Goal: Task Accomplishment & Management: Manage account settings

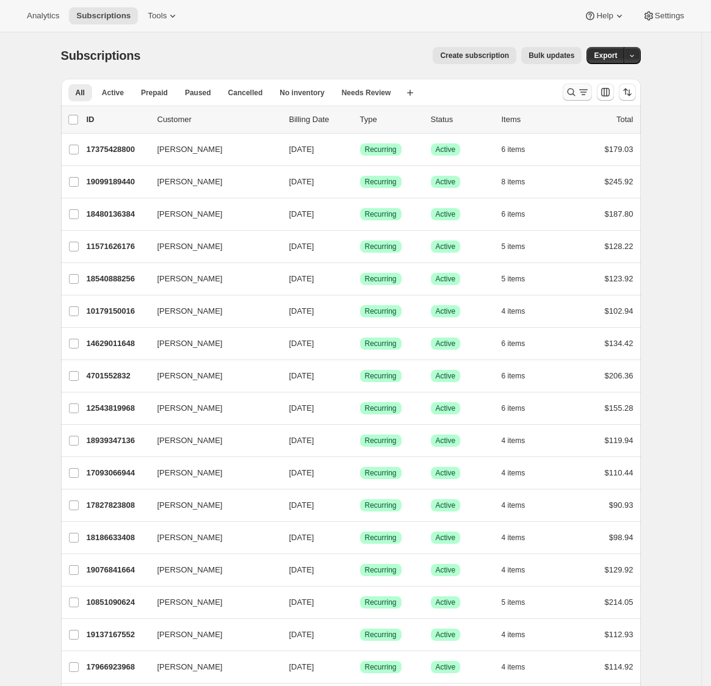
click at [576, 90] on icon "Search and filter results" at bounding box center [572, 92] width 12 height 12
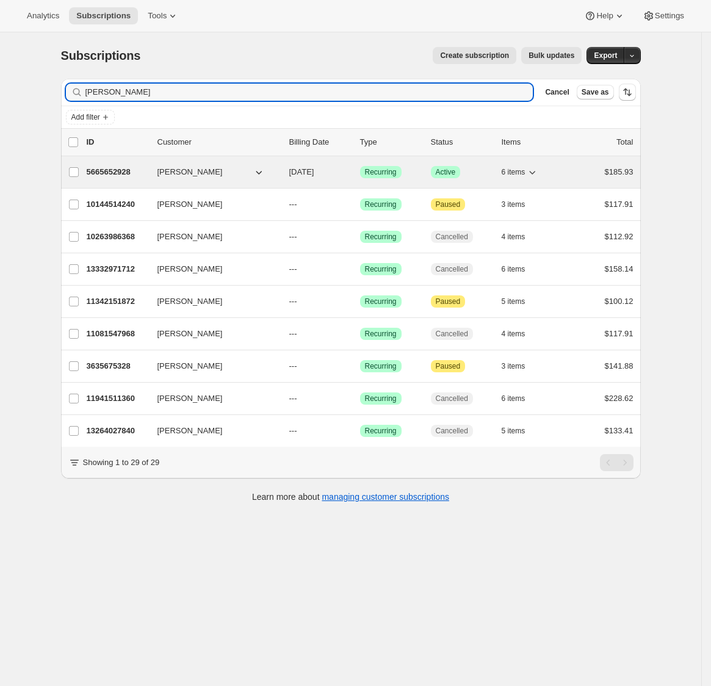
type input "[PERSON_NAME]"
click at [133, 170] on p "5665652928" at bounding box center [117, 172] width 61 height 12
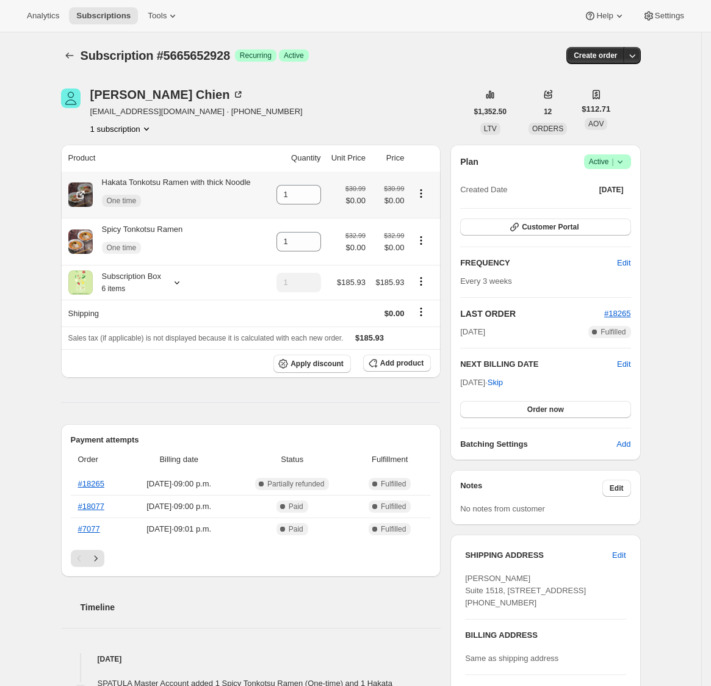
click at [421, 195] on icon "Product actions" at bounding box center [421, 193] width 12 height 12
click at [426, 218] on span "Remove" at bounding box center [417, 217] width 29 height 9
type input "0"
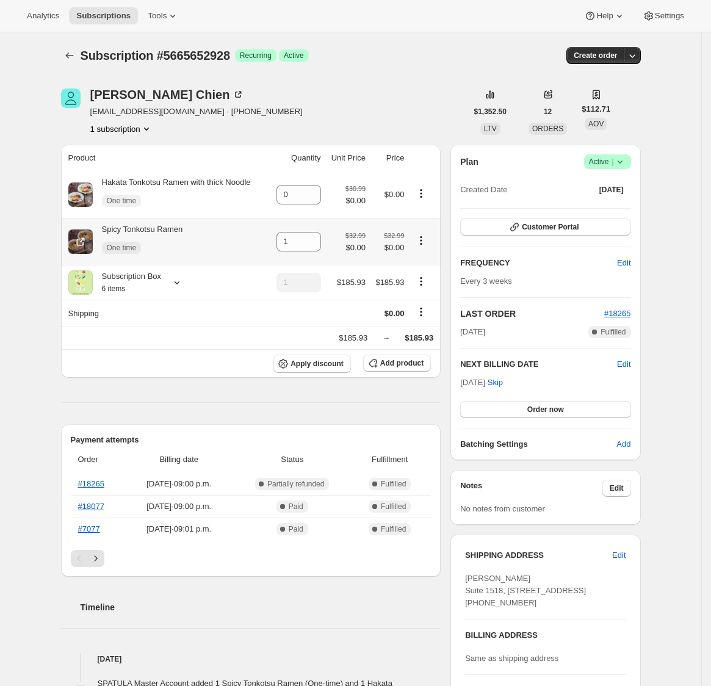
click at [427, 237] on icon "Product actions" at bounding box center [421, 241] width 12 height 12
click at [412, 260] on span "Remove" at bounding box center [417, 264] width 29 height 9
type input "0"
